Goal: Information Seeking & Learning: Learn about a topic

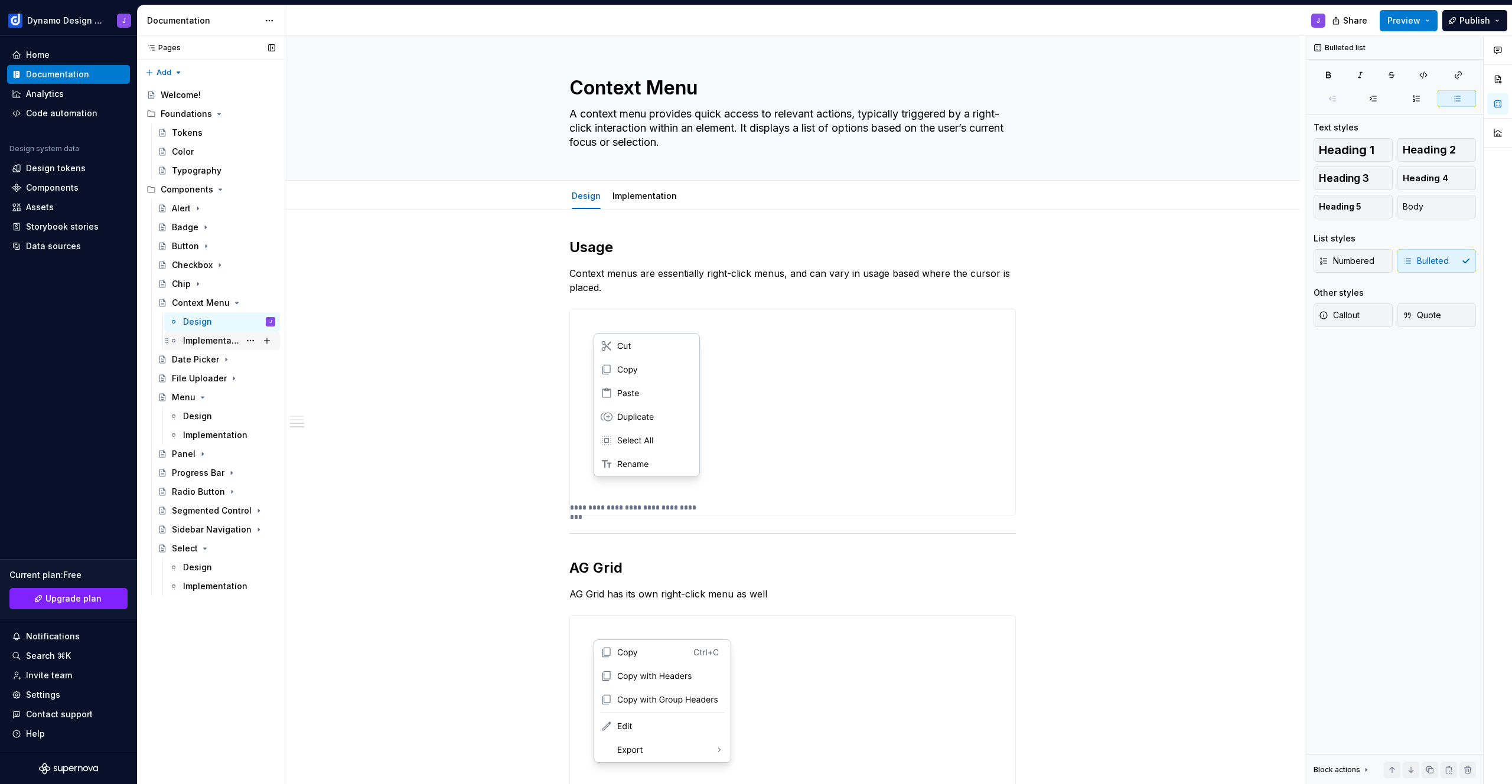
scroll to position [789, 0]
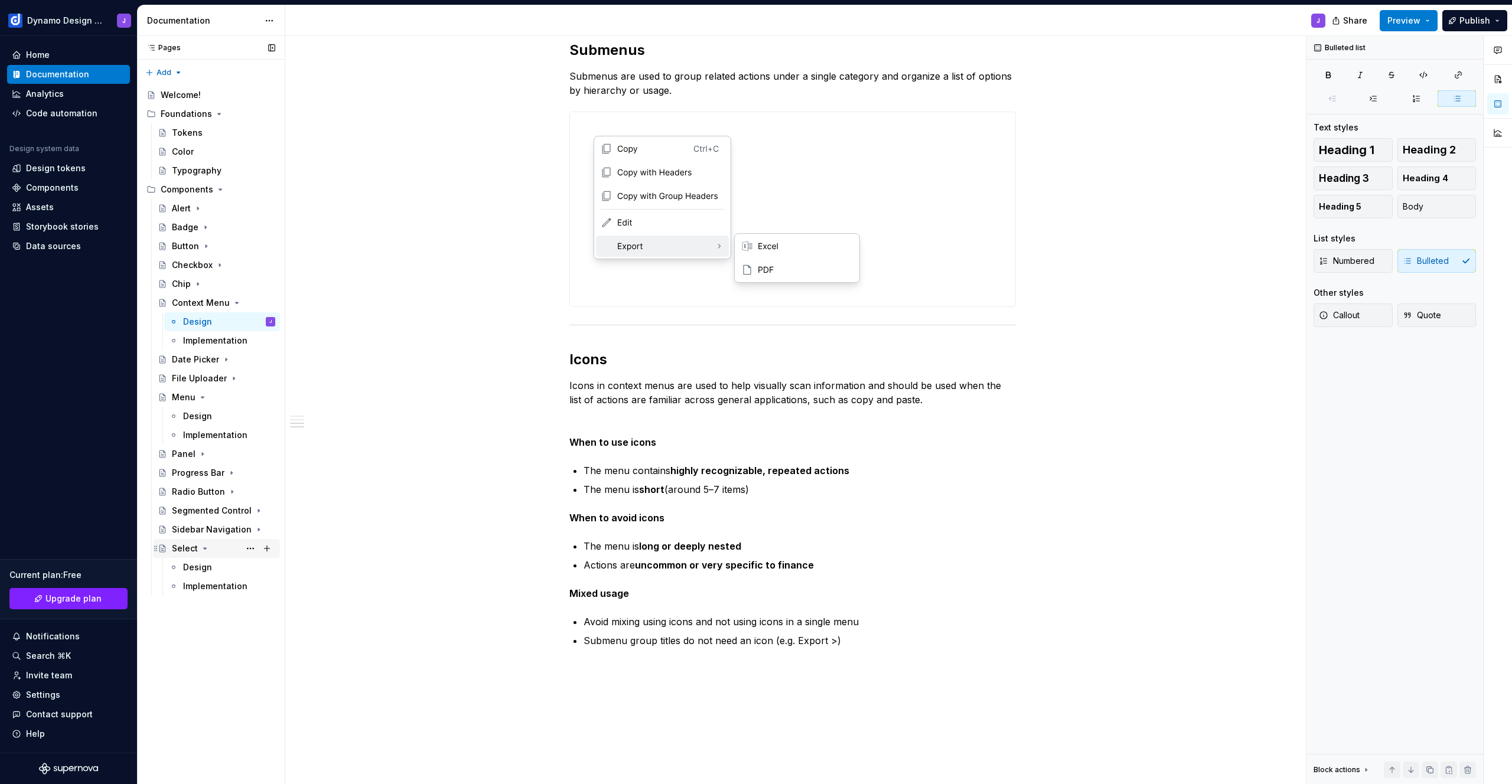
click at [220, 551] on div "Select" at bounding box center [223, 548] width 103 height 17
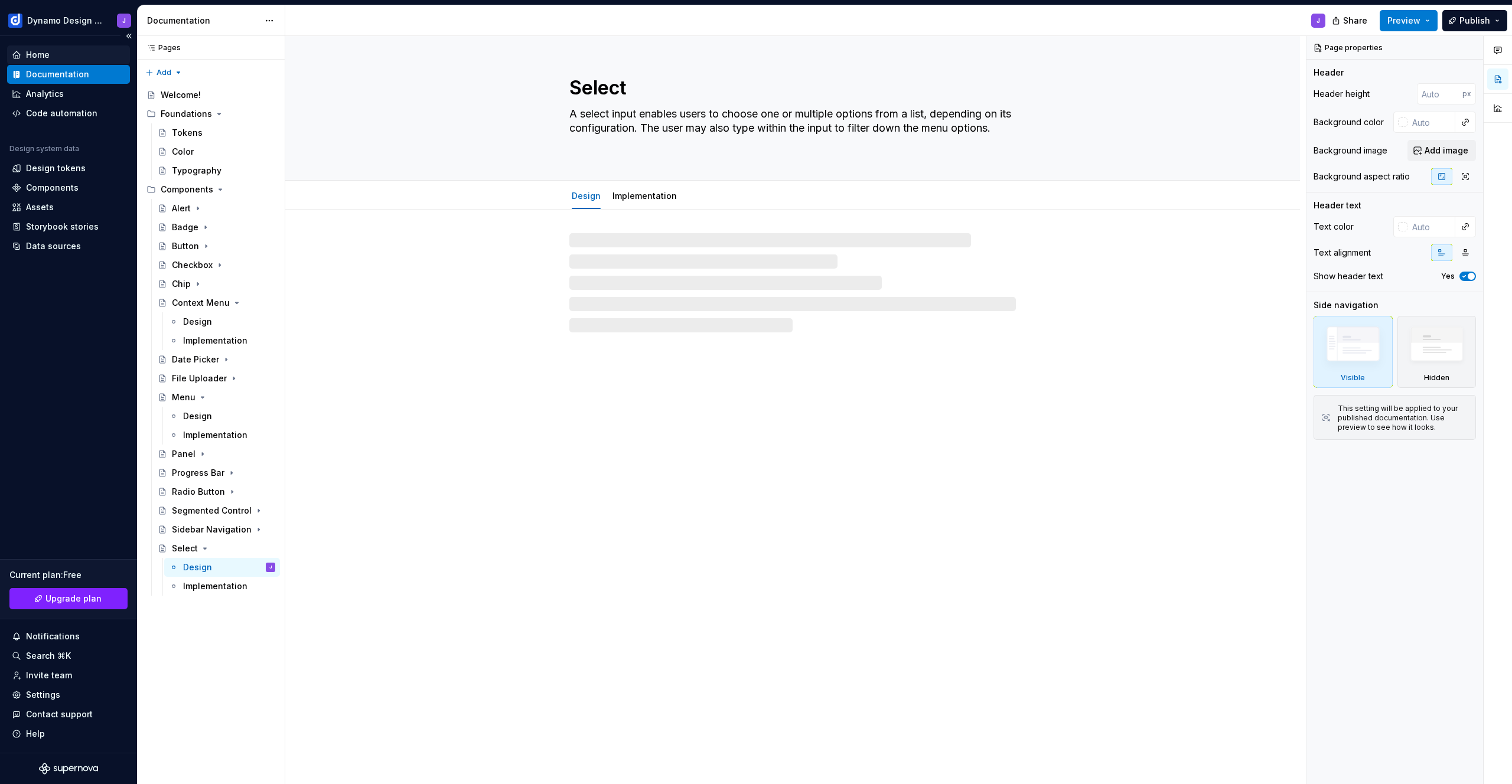
click at [55, 56] on div "Home" at bounding box center [68, 55] width 113 height 11
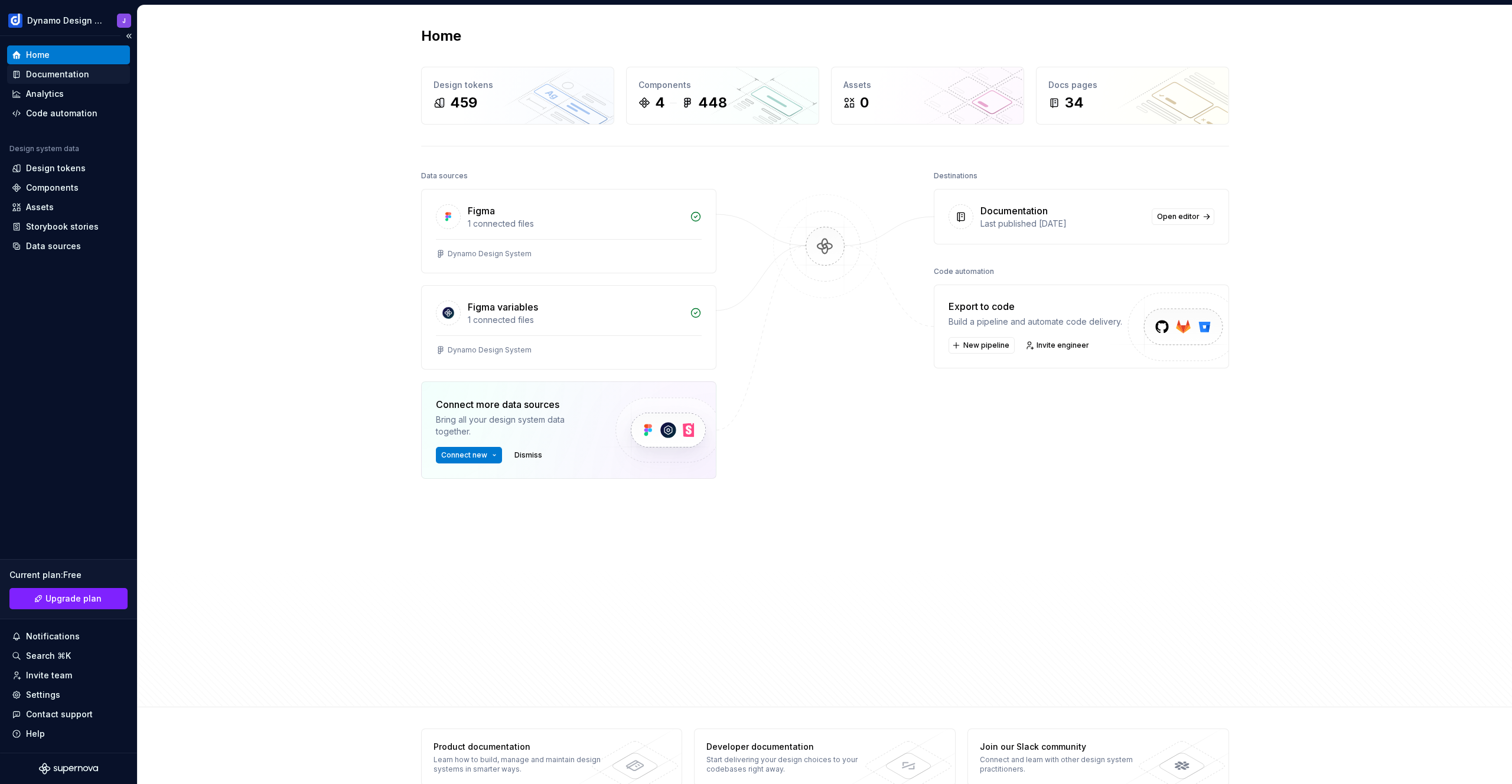
click at [57, 75] on div "Documentation" at bounding box center [57, 74] width 63 height 11
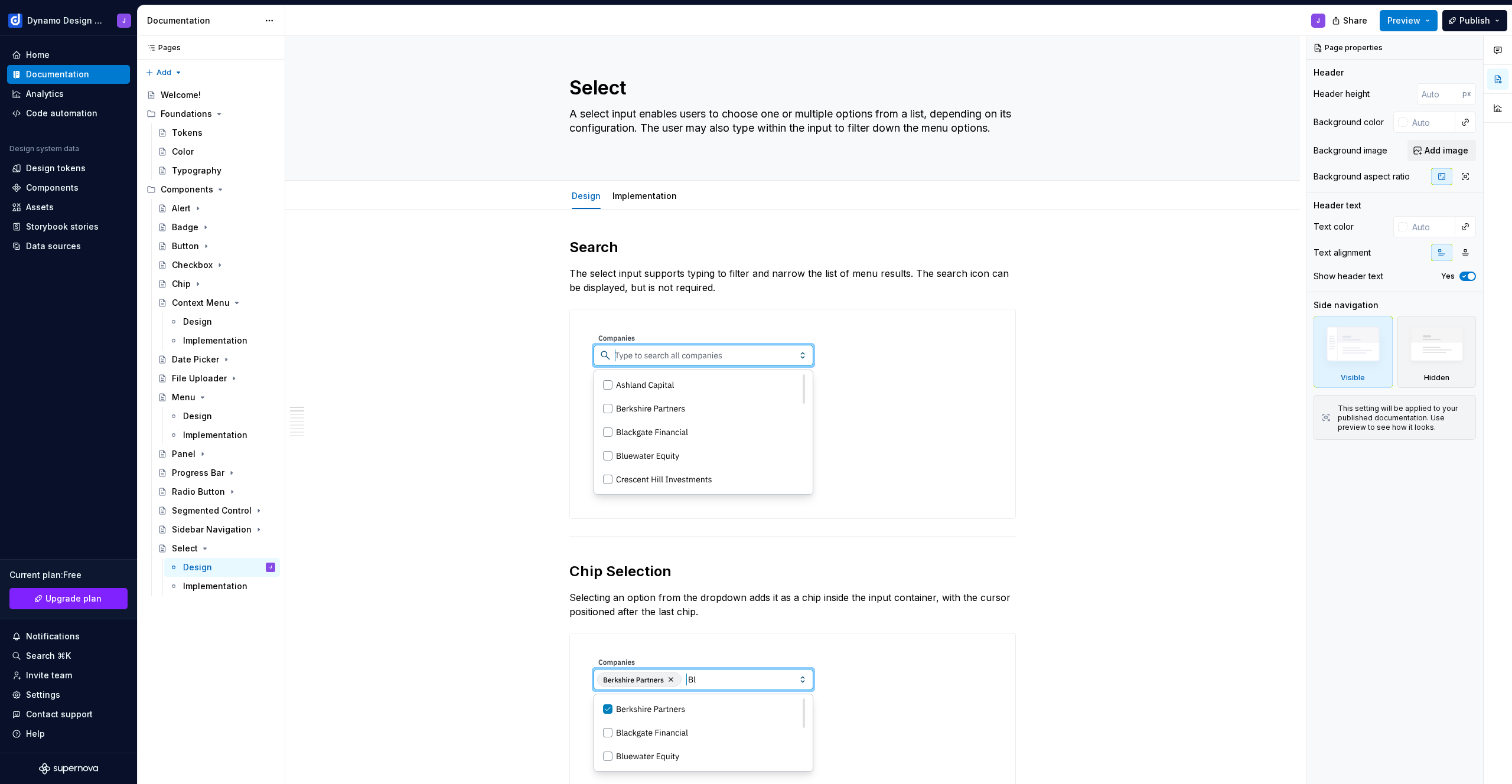
type textarea "*"
